Goal: Transaction & Acquisition: Purchase product/service

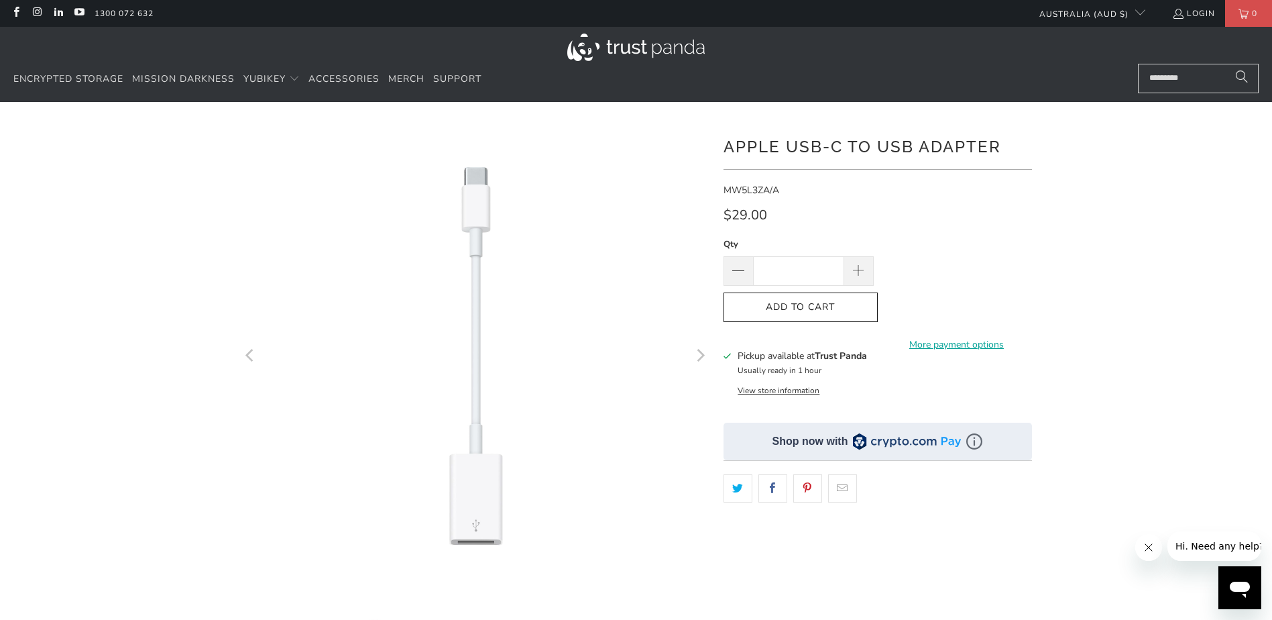
scroll to position [45, 0]
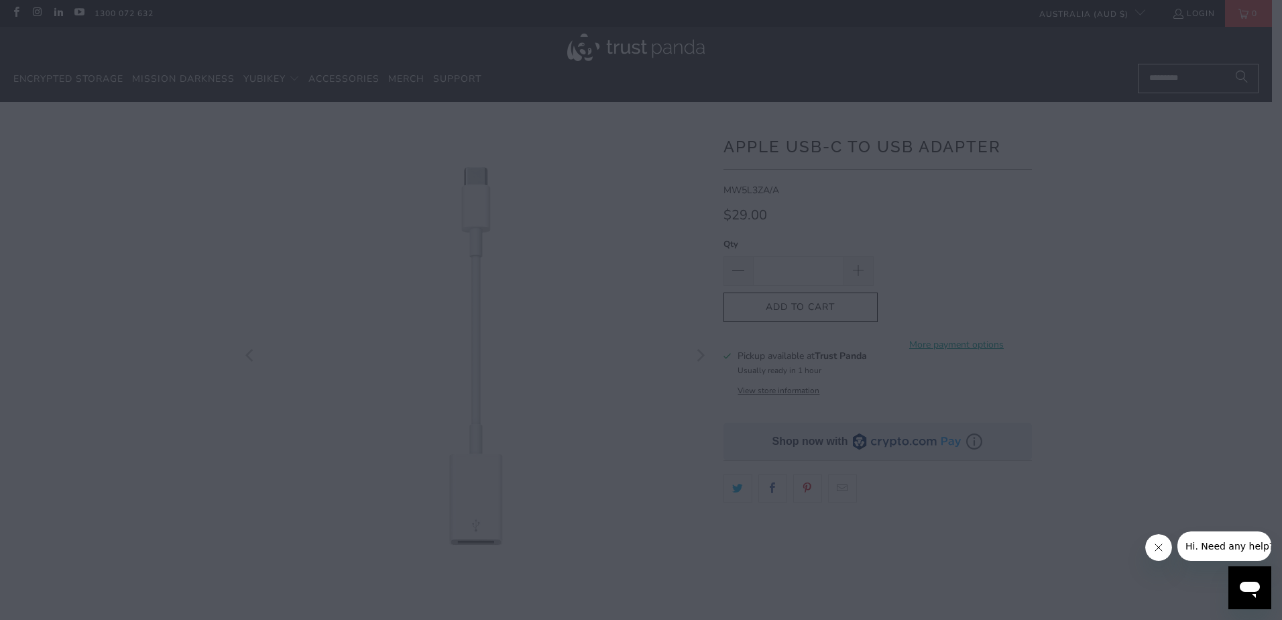
click at [1165, 302] on div at bounding box center [641, 310] width 1282 height 620
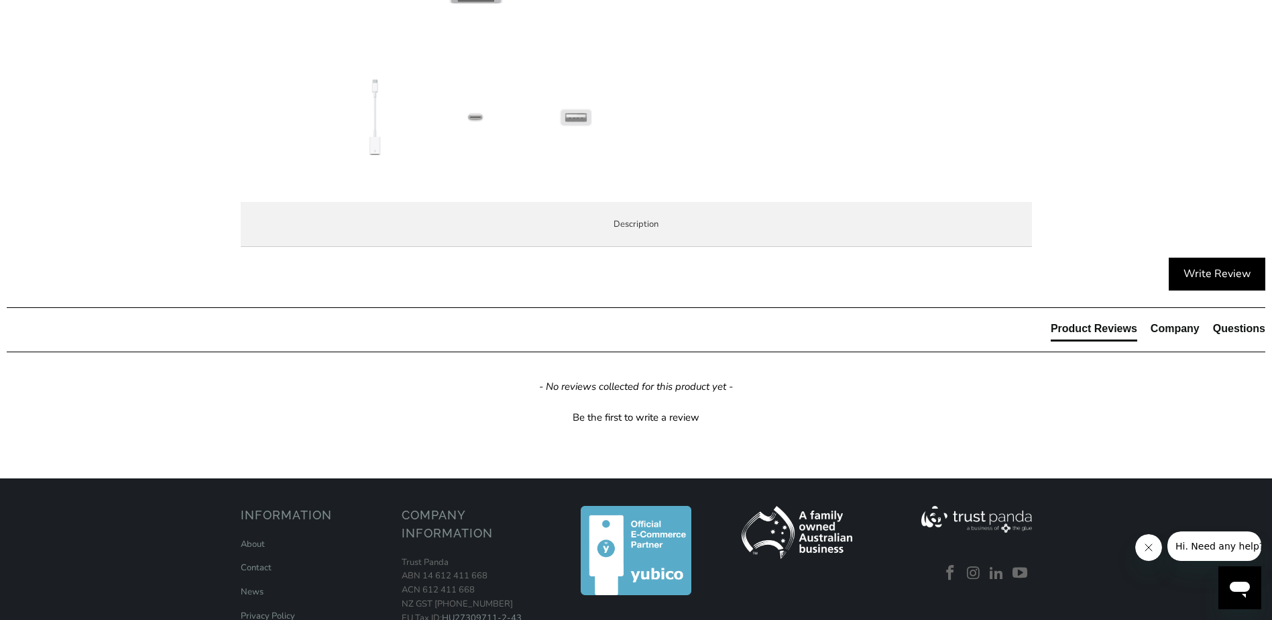
scroll to position [567, 0]
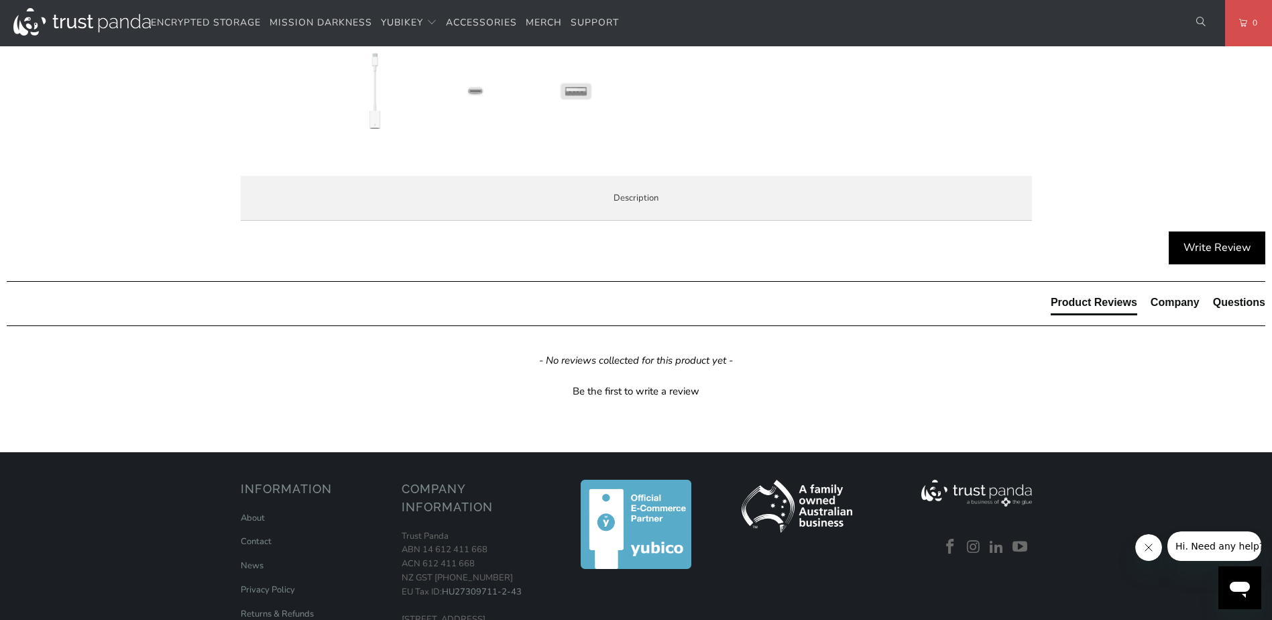
click at [0, 0] on span "Specifications" at bounding box center [0, 0] width 0 height 0
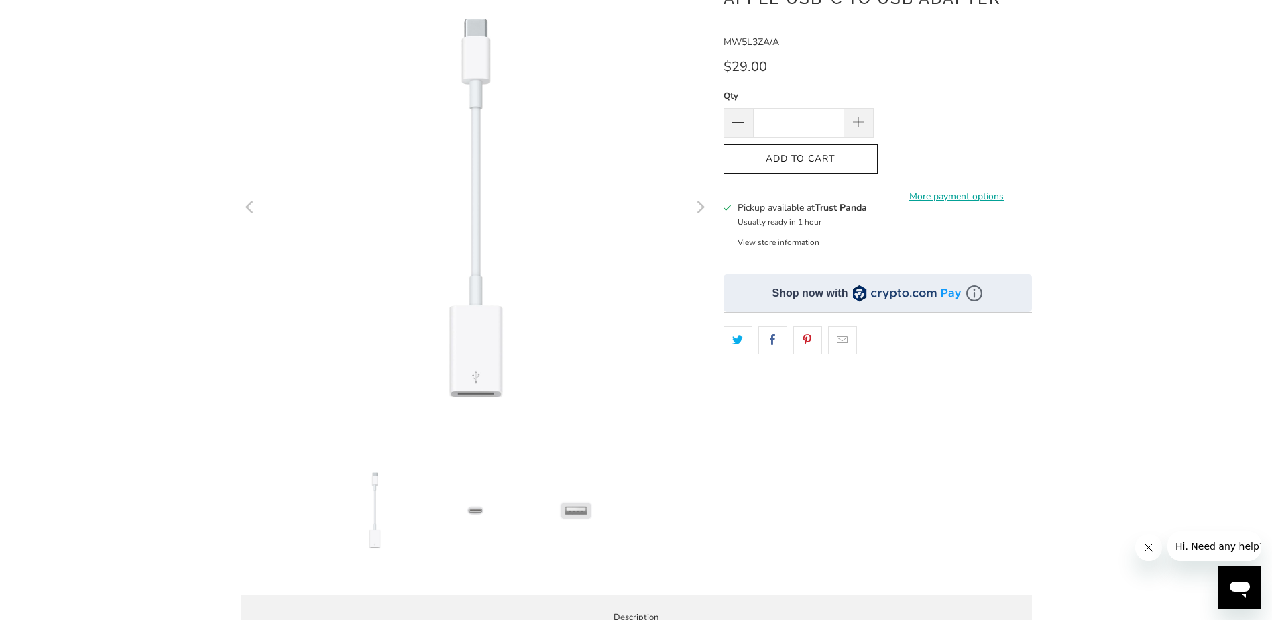
scroll to position [137, 0]
